Goal: Task Accomplishment & Management: Manage account settings

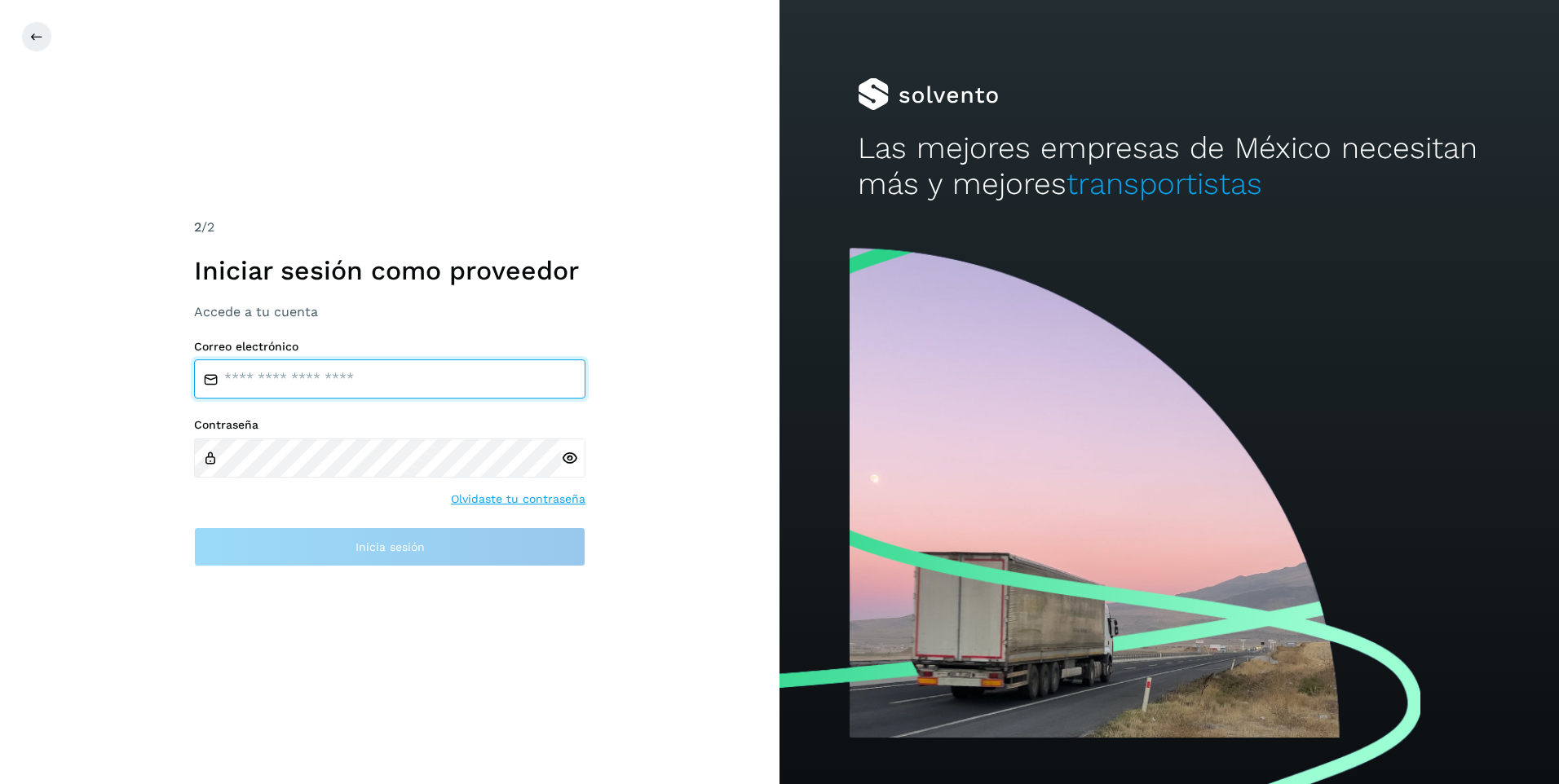
click at [301, 377] on input "email" at bounding box center [390, 379] width 391 height 40
type input "**********"
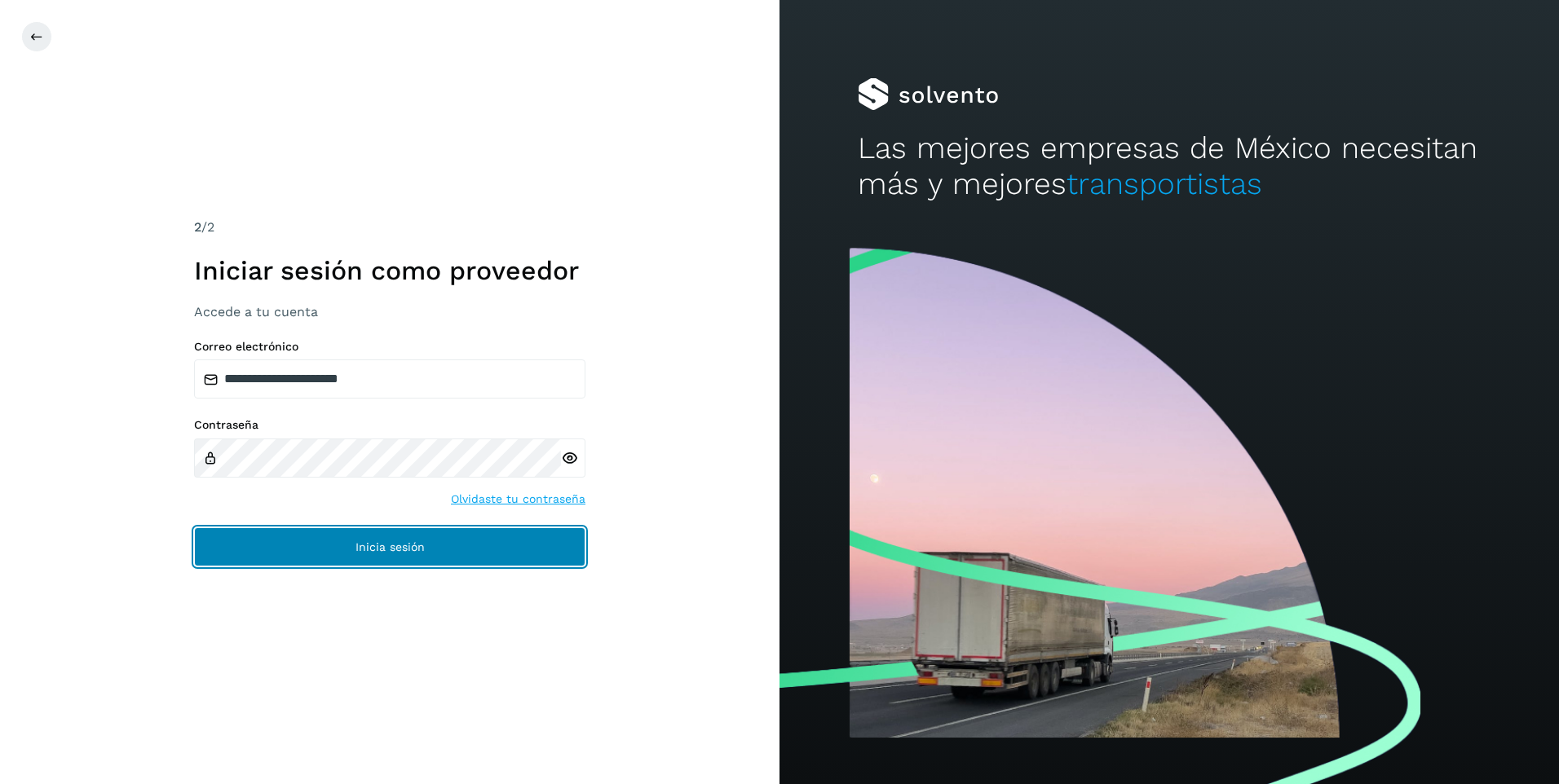
click at [374, 543] on span "Inicia sesión" at bounding box center [390, 548] width 69 height 12
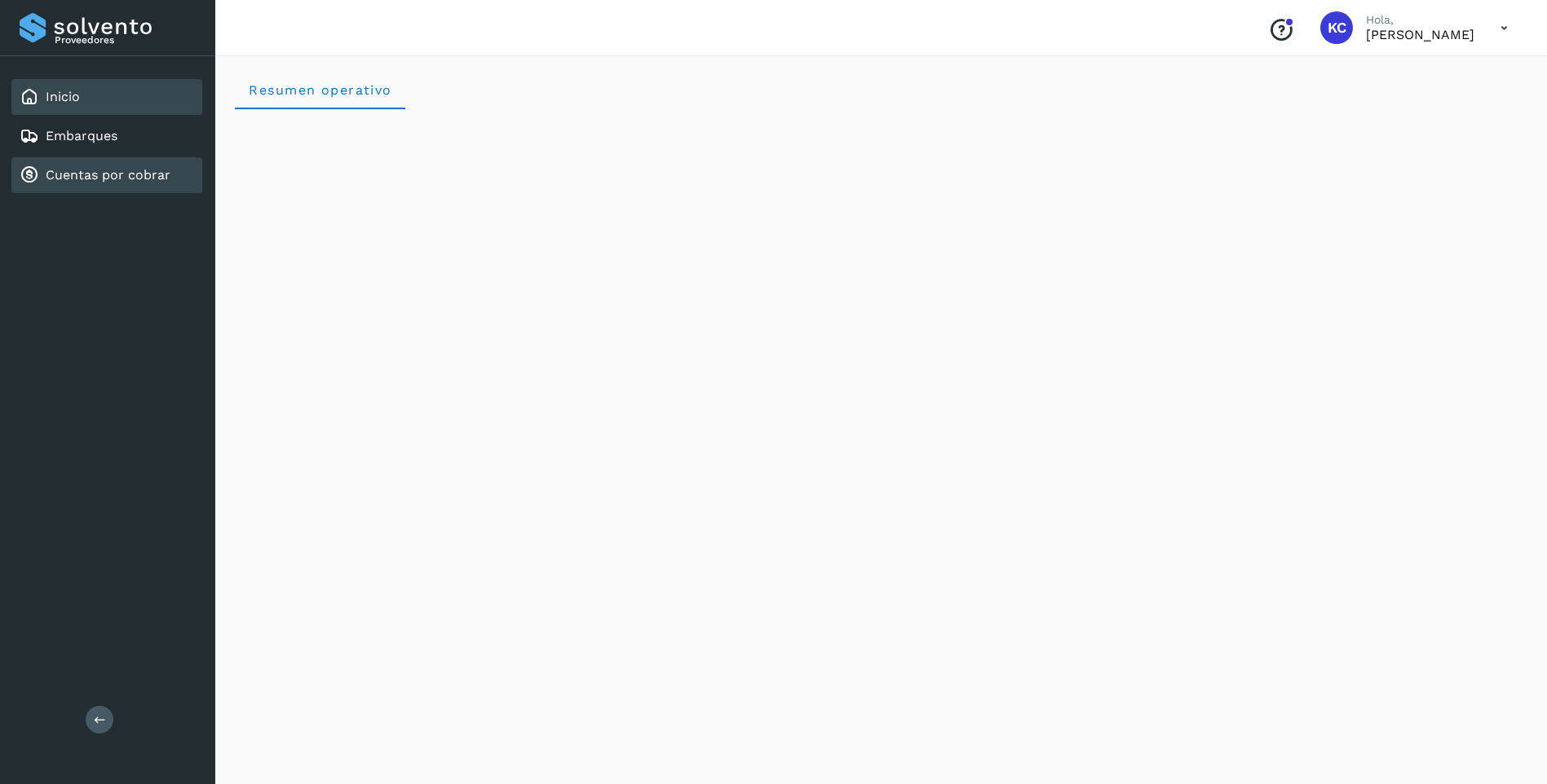
click at [62, 168] on link "Cuentas por cobrar" at bounding box center [108, 175] width 125 height 15
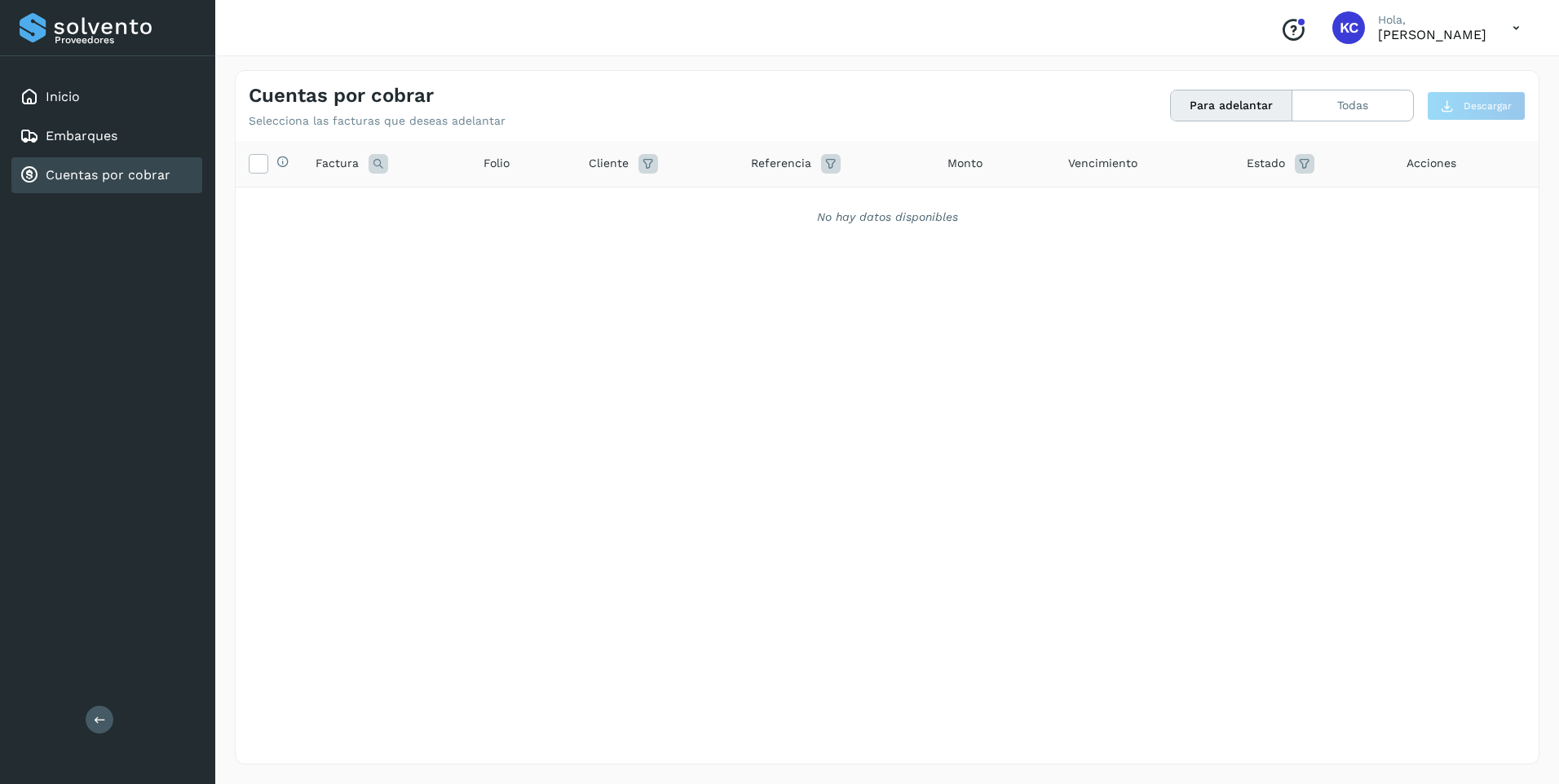
click at [1264, 103] on button "Para adelantar" at bounding box center [1232, 106] width 121 height 30
click at [1519, 25] on icon at bounding box center [1516, 29] width 34 height 34
click at [1444, 66] on div "Cerrar sesión" at bounding box center [1435, 73] width 194 height 31
